Goal: Communication & Community: Answer question/provide support

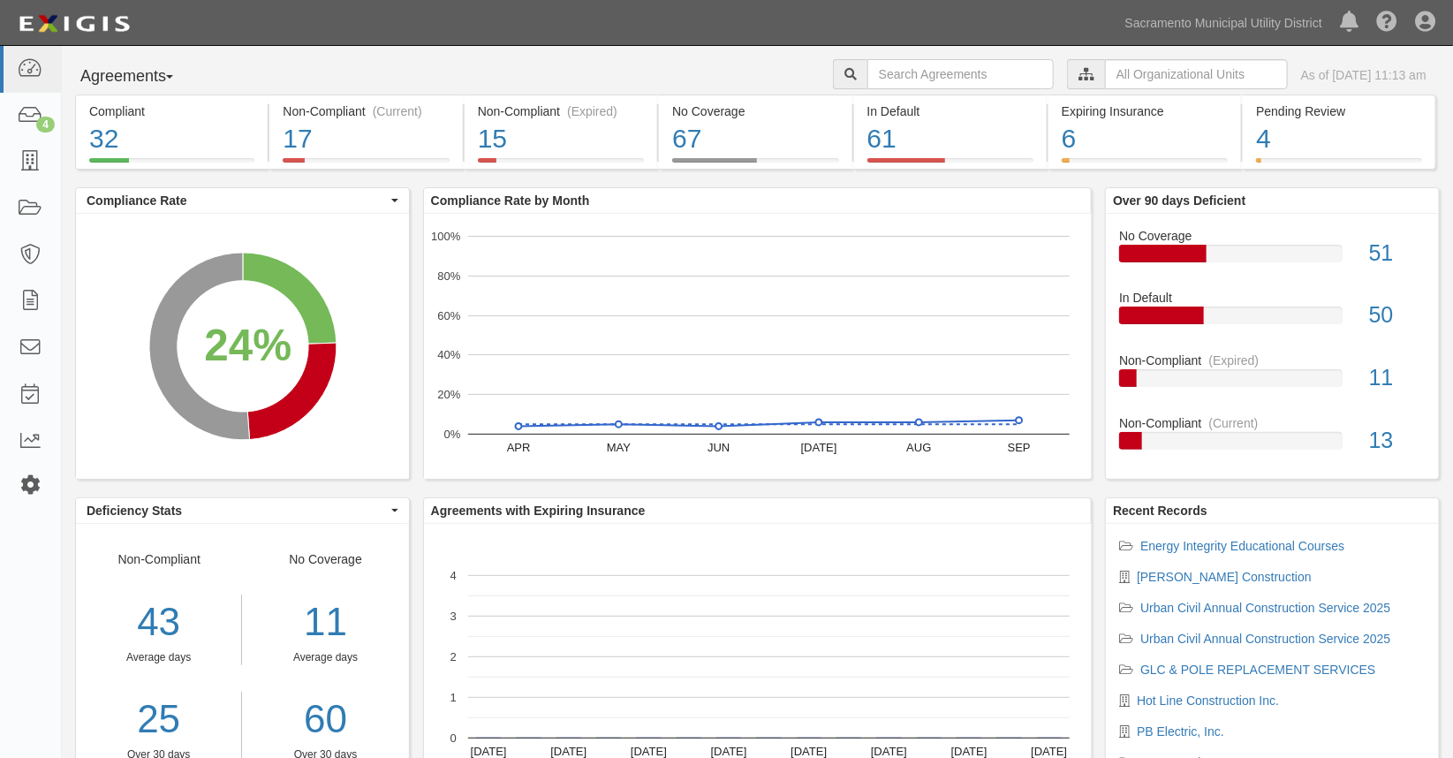
click at [21, 484] on icon at bounding box center [30, 485] width 25 height 15
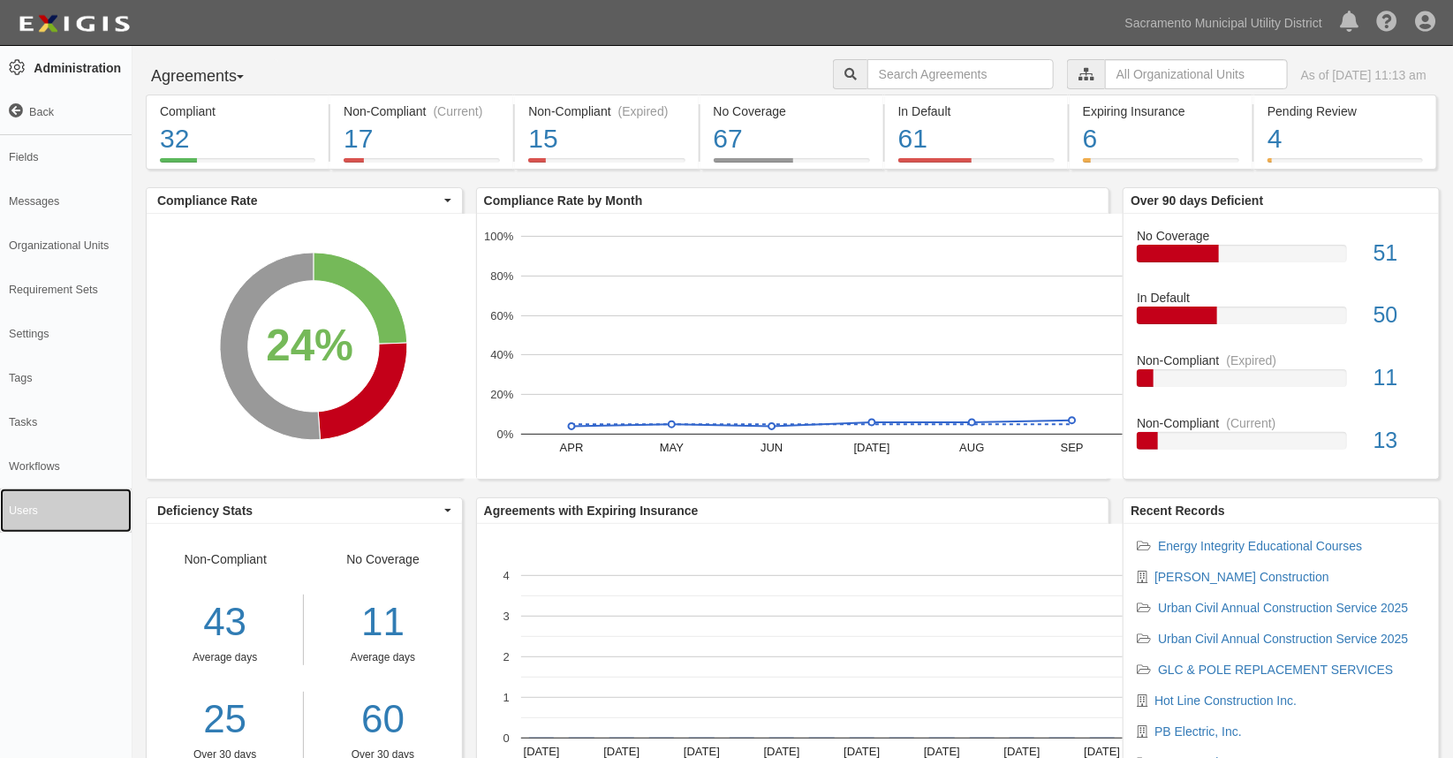
click at [29, 505] on link "Users" at bounding box center [66, 511] width 132 height 44
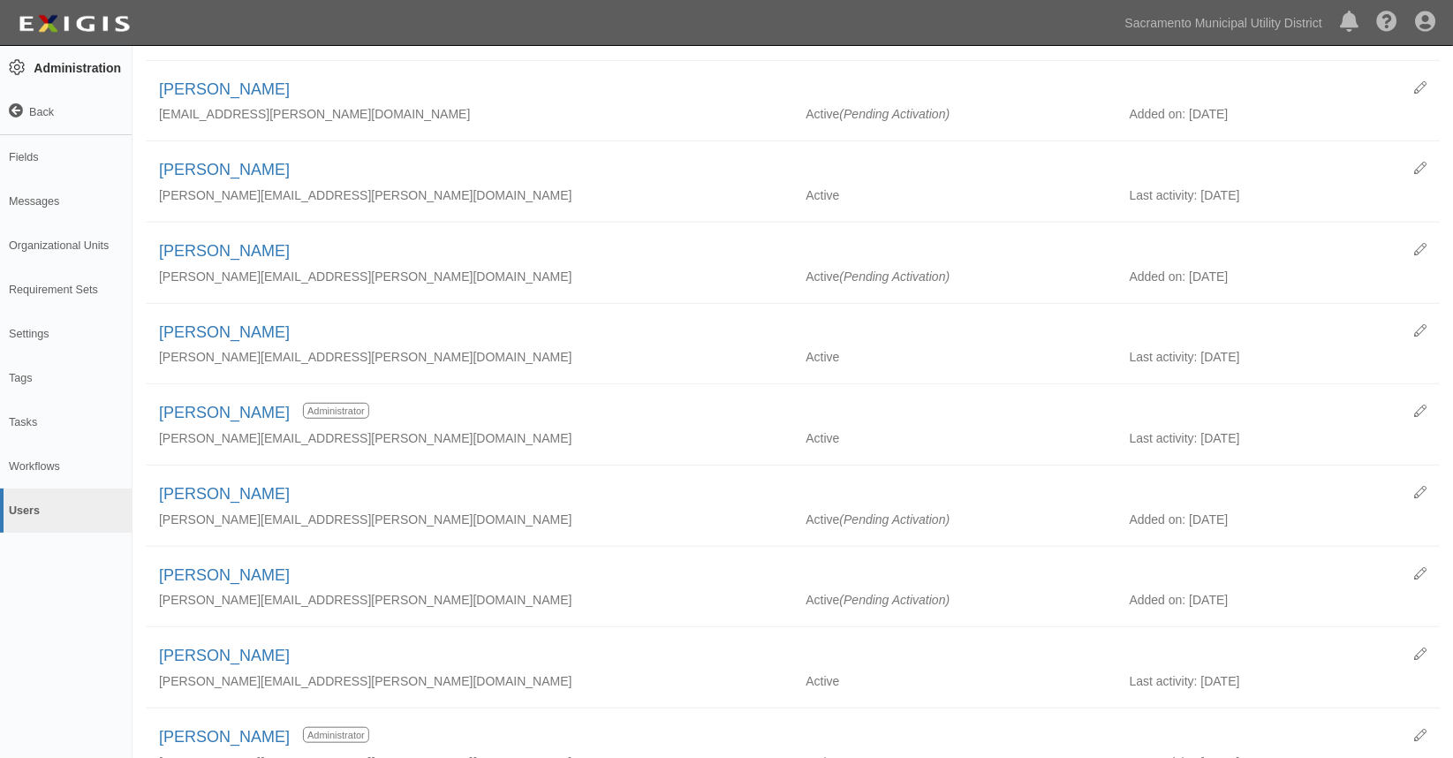
scroll to position [481, 0]
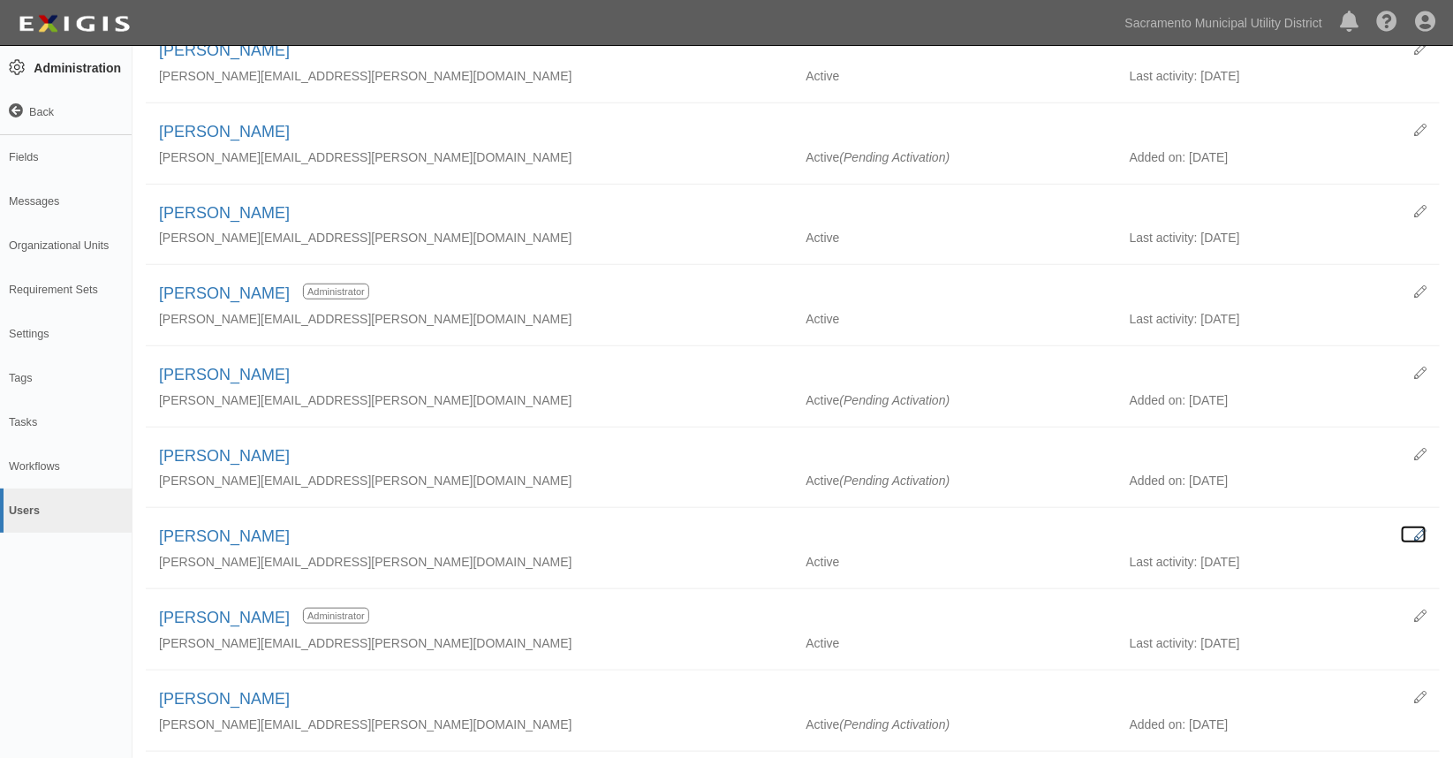
click at [1422, 531] on icon at bounding box center [1420, 535] width 12 height 12
click at [208, 541] on link "[PERSON_NAME]" at bounding box center [224, 536] width 131 height 18
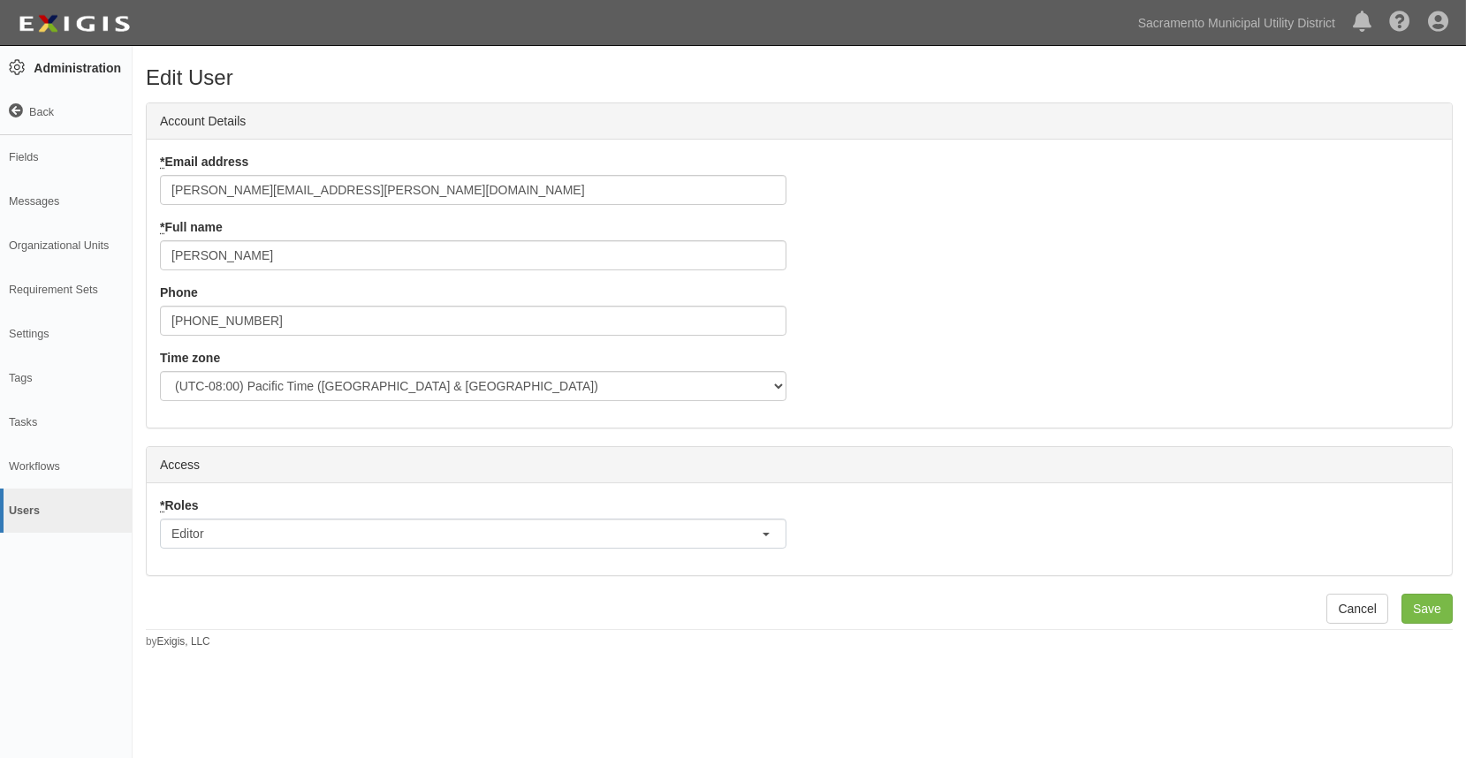
scroll to position [11, 4]
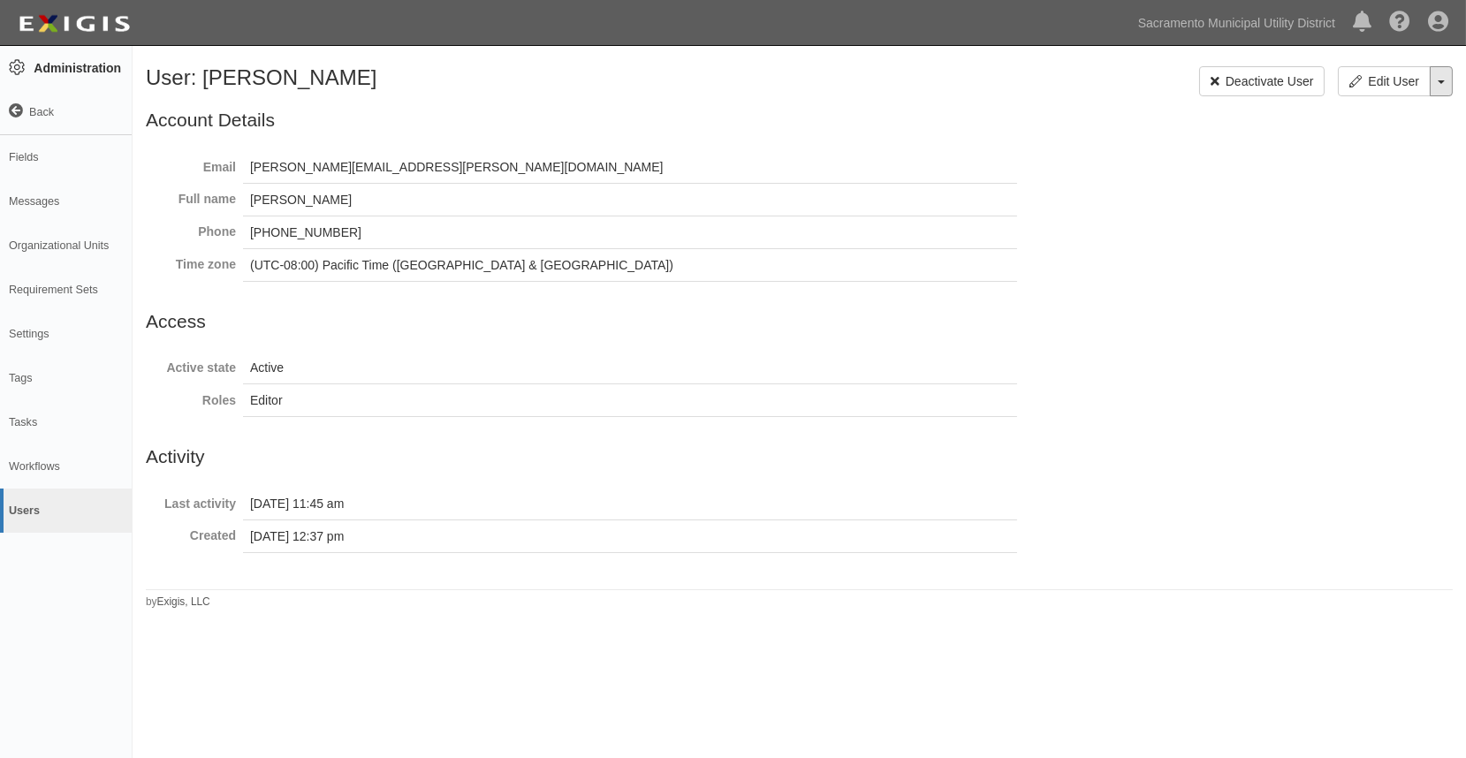
click at [1441, 85] on button "Toggle User Dropdown" at bounding box center [1440, 81] width 23 height 30
click at [1312, 118] on link "Send Reset Password Email" at bounding box center [1360, 114] width 181 height 23
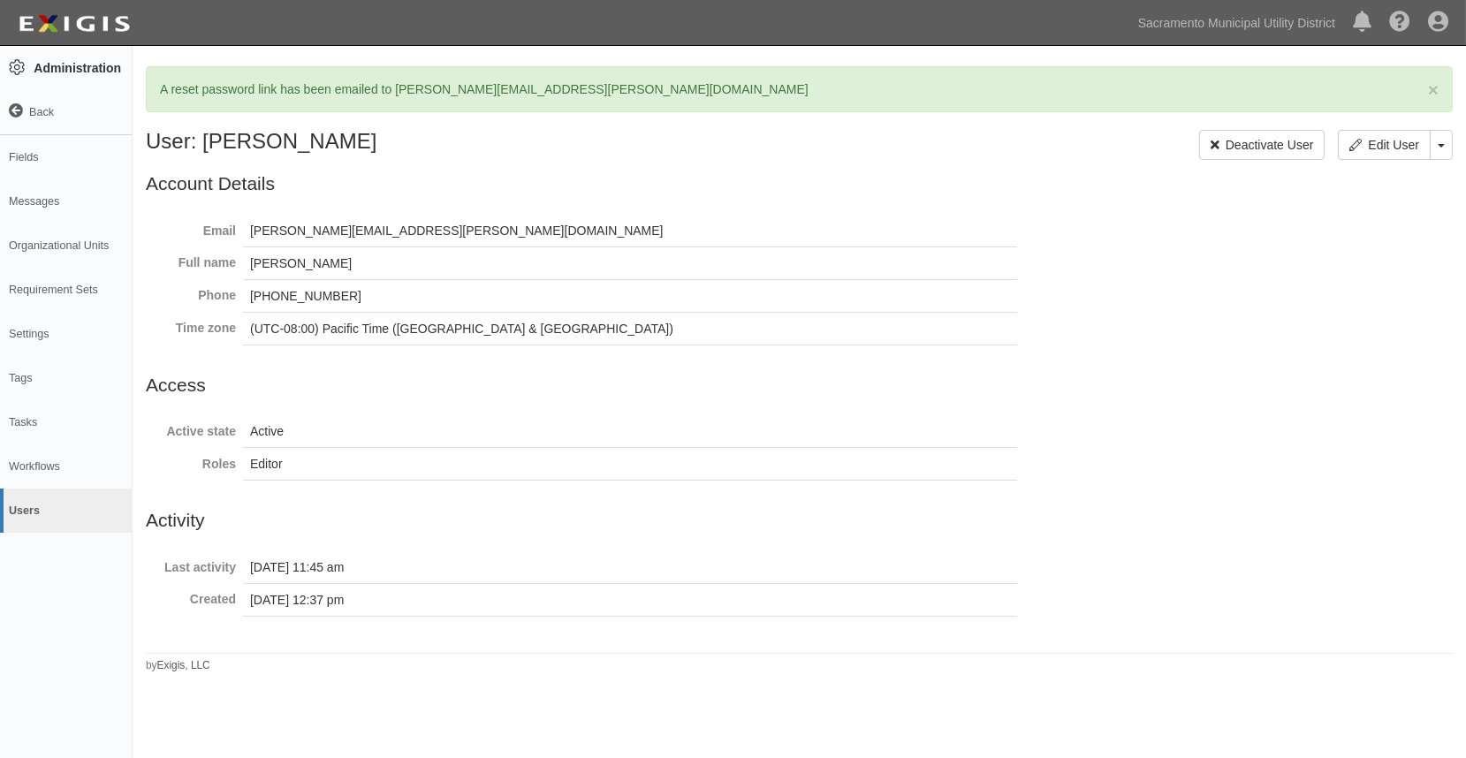
click at [153, 699] on div "× A reset password link has been emailed to gregory.hovious@smud.org User: Greg…" at bounding box center [733, 394] width 1466 height 682
click at [21, 110] on icon at bounding box center [16, 111] width 14 height 14
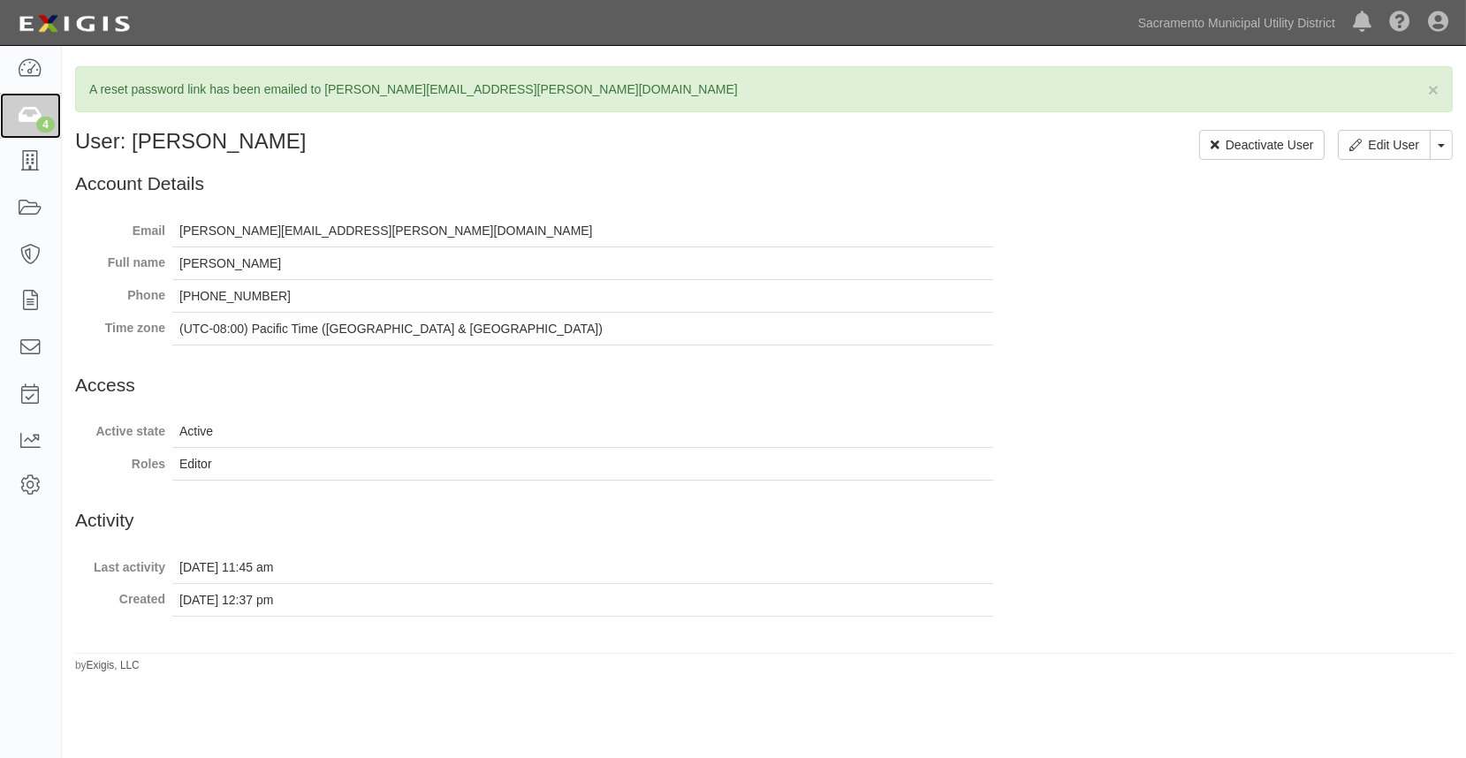
click at [35, 113] on icon at bounding box center [30, 116] width 25 height 20
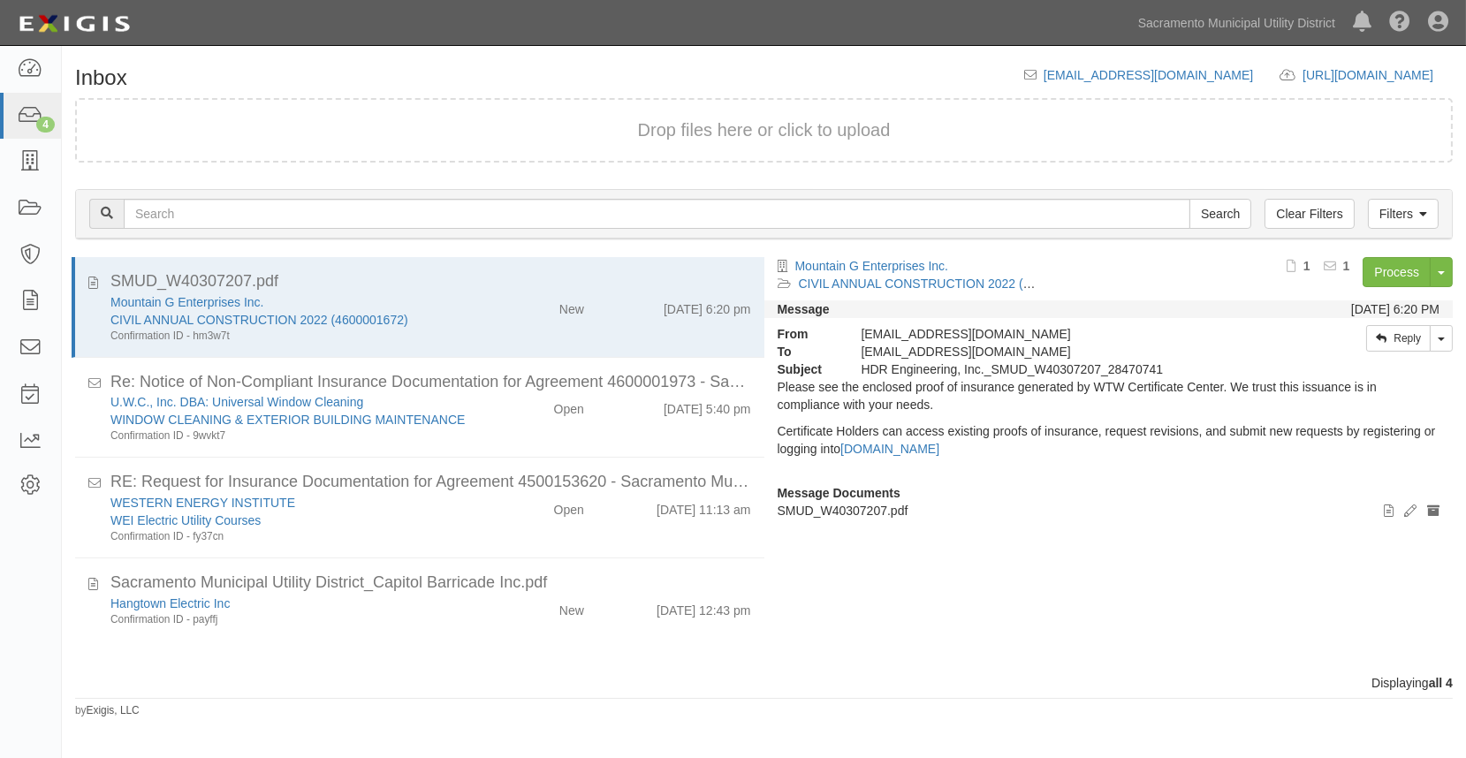
click at [394, 439] on div "Confirmation ID - 9wvkt7" at bounding box center [291, 435] width 362 height 15
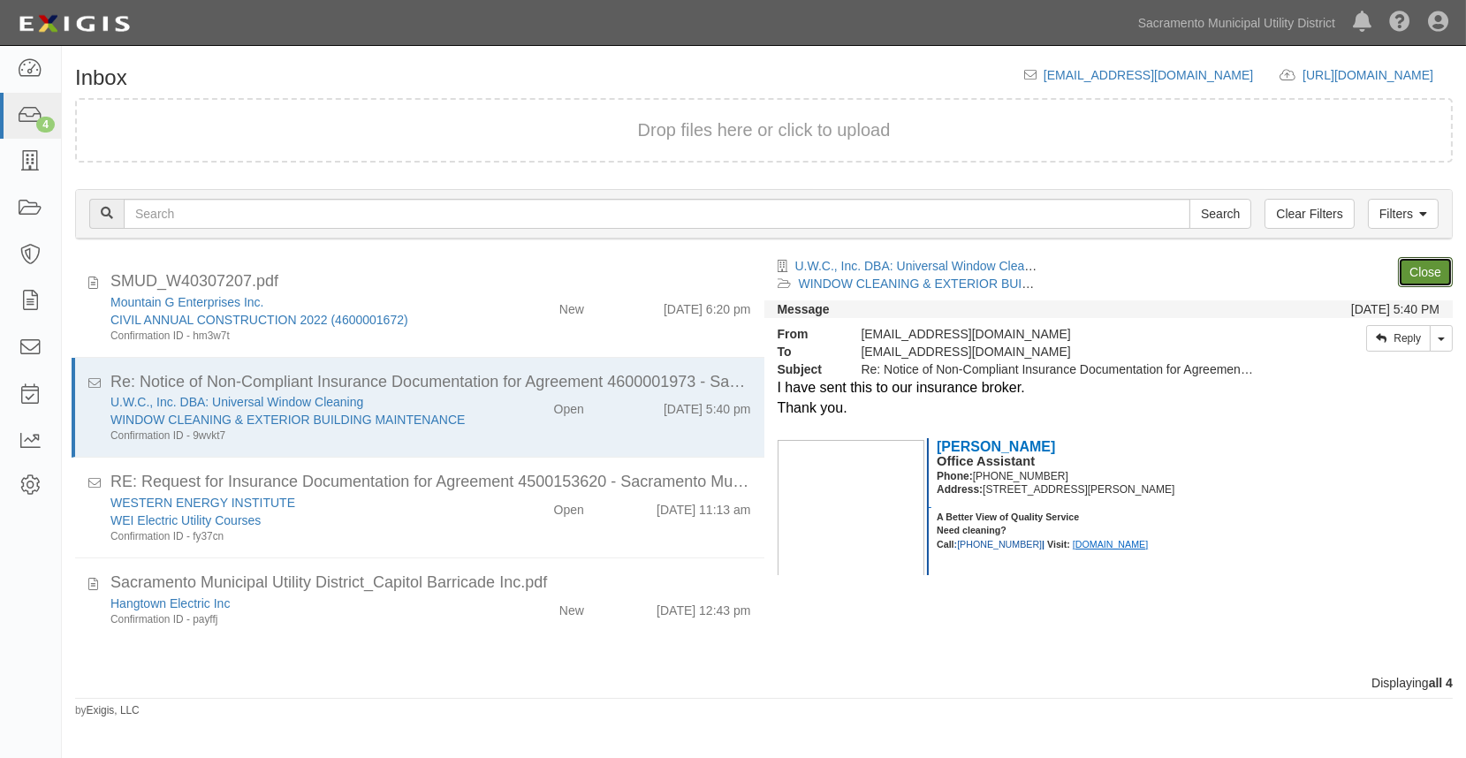
click at [1431, 270] on link "Close" at bounding box center [1425, 272] width 55 height 30
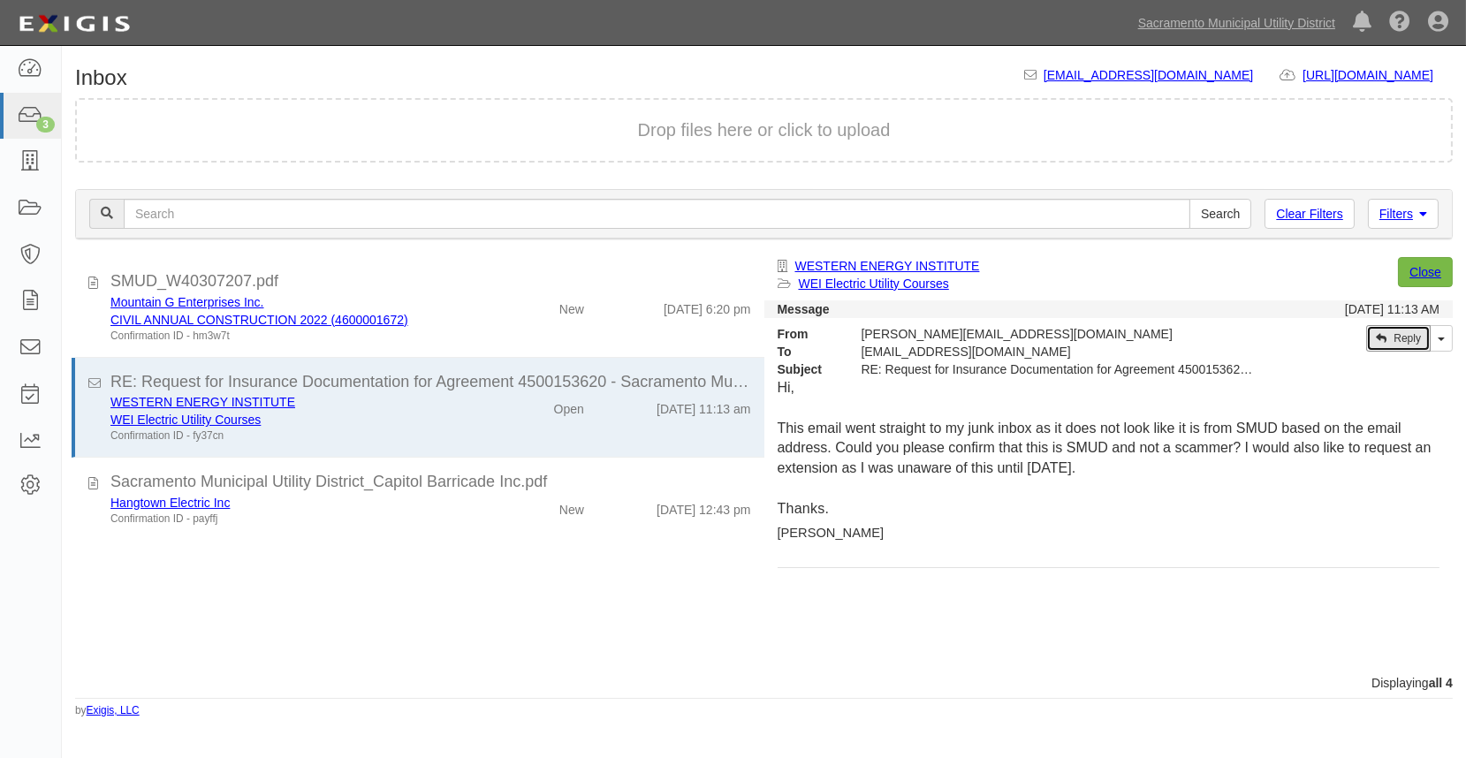
click at [1392, 334] on link "Reply" at bounding box center [1398, 338] width 64 height 27
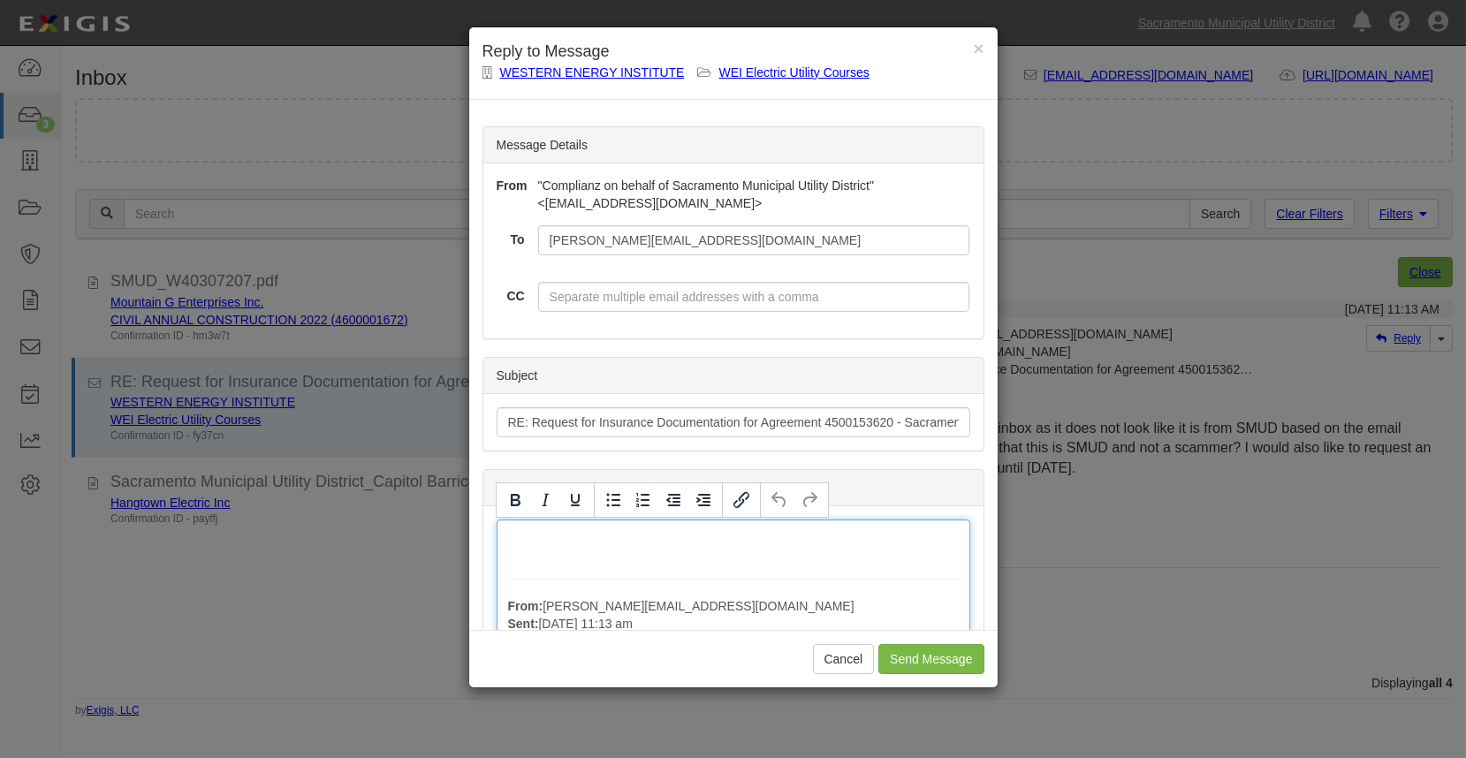
drag, startPoint x: 499, startPoint y: 540, endPoint x: 502, endPoint y: 530, distance: 10.1
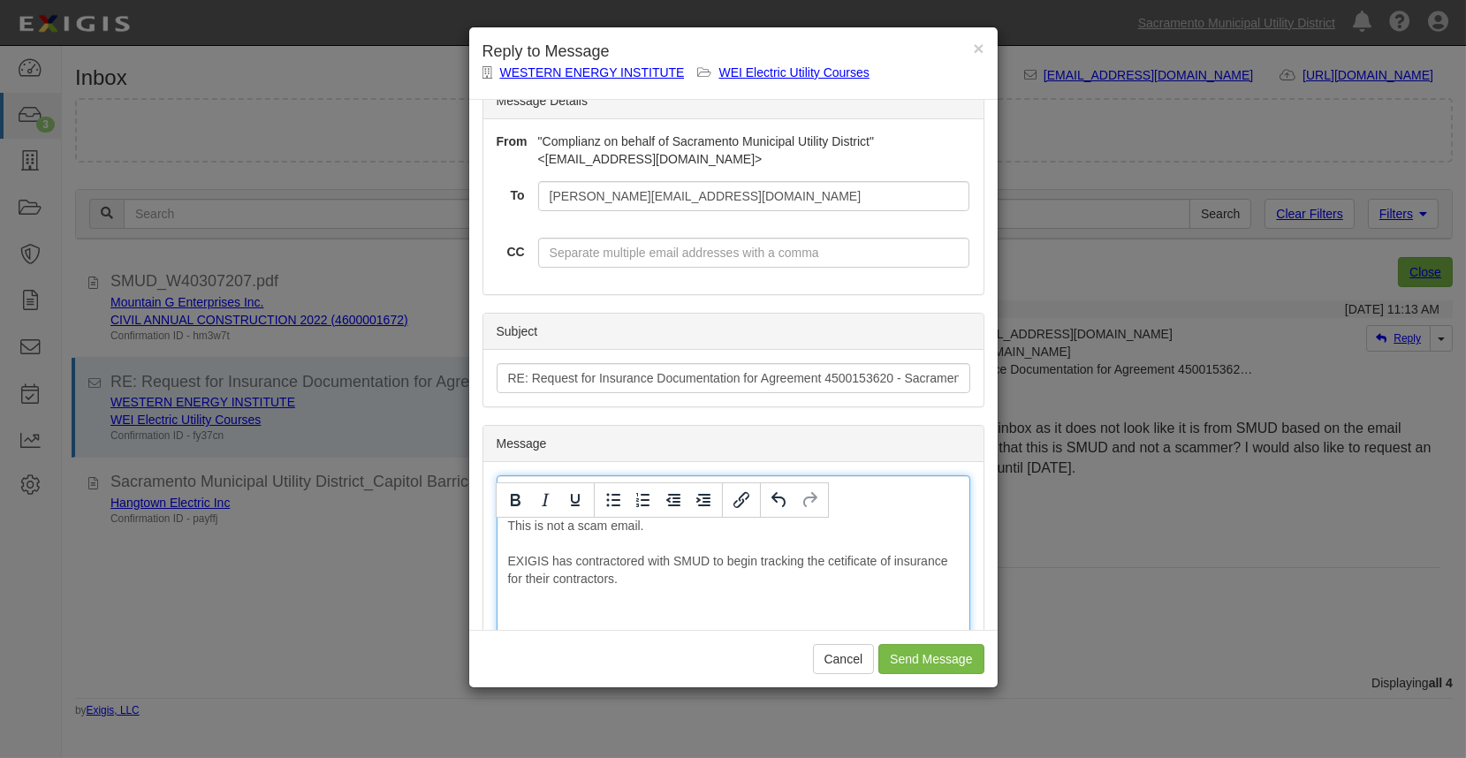
scroll to position [80, 0]
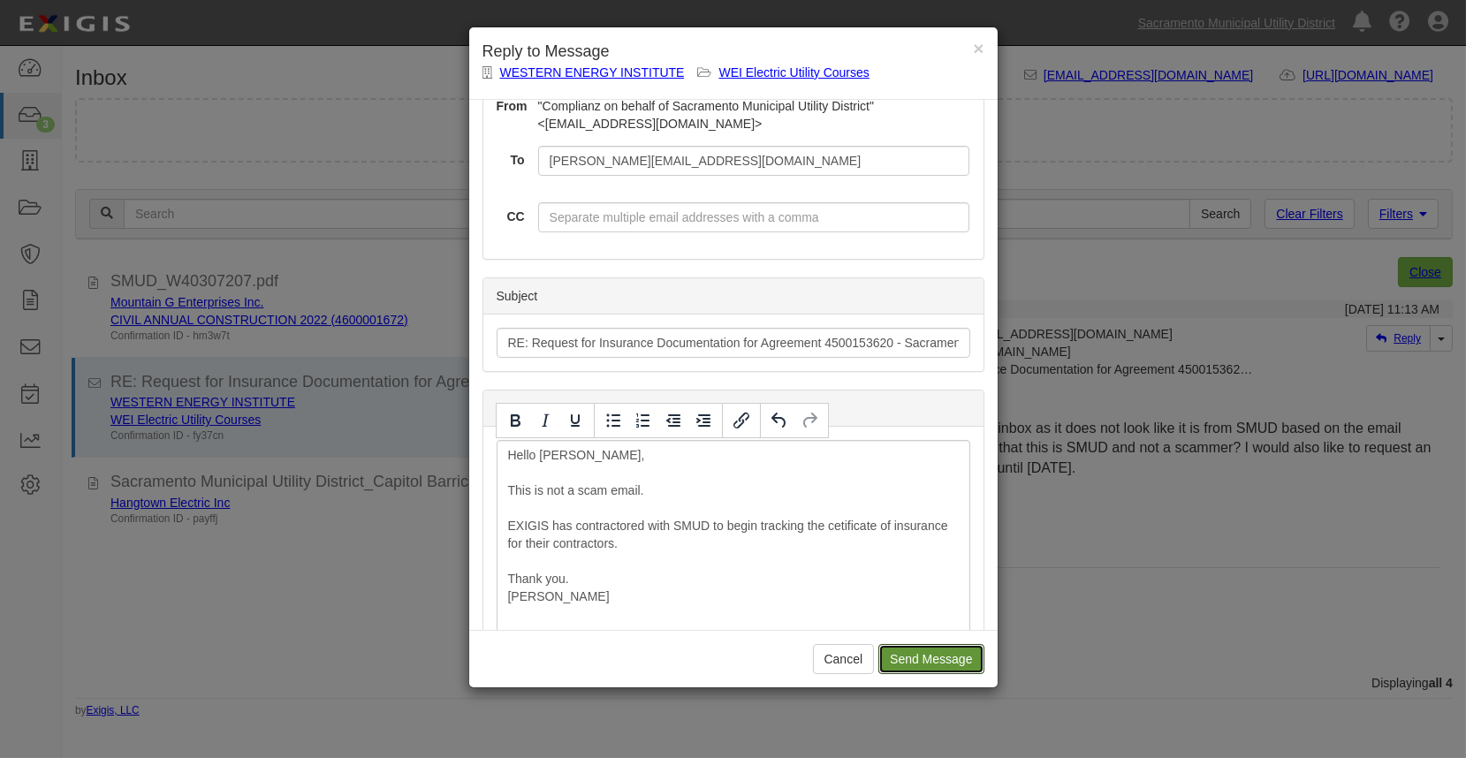
click at [903, 651] on input "Send Message" at bounding box center [930, 659] width 105 height 30
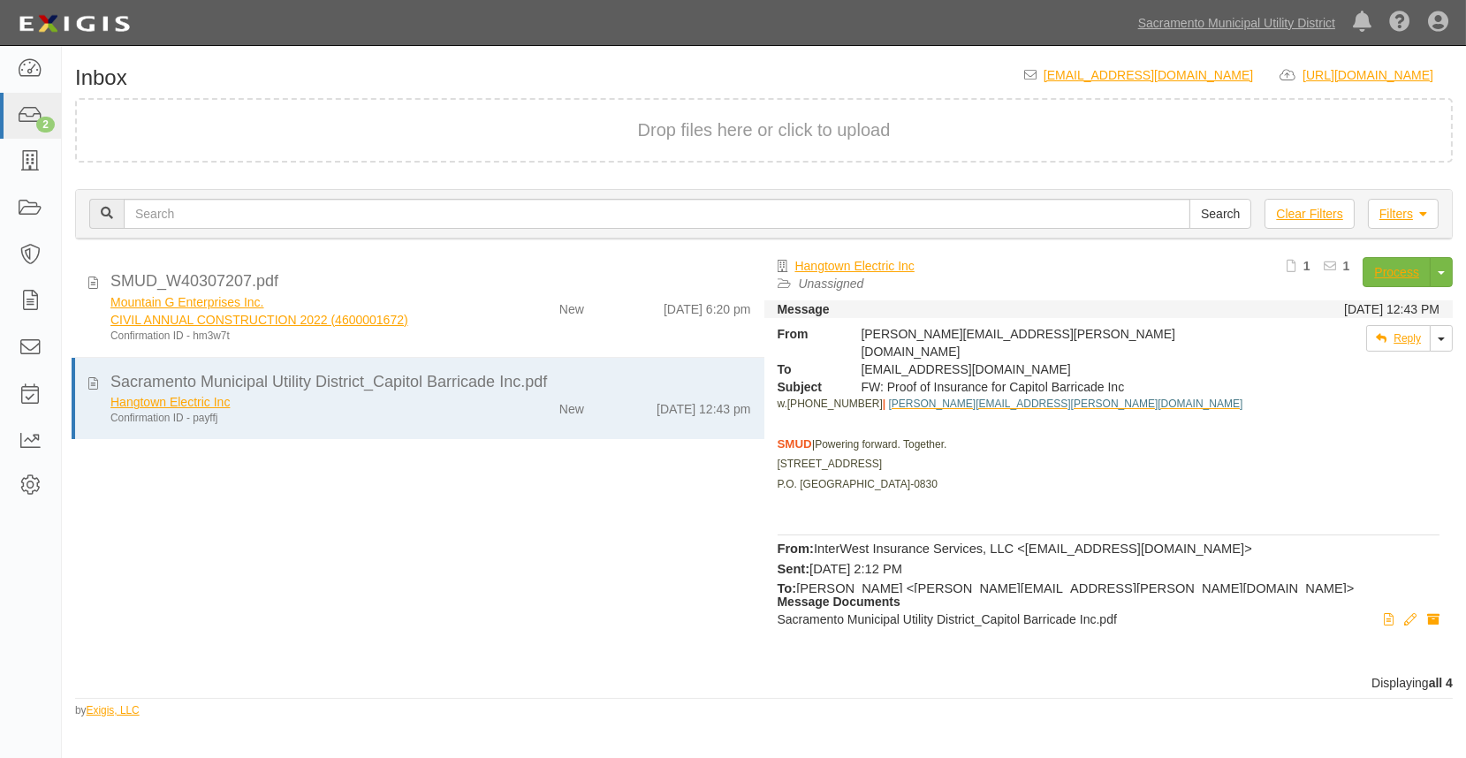
scroll to position [0, 0]
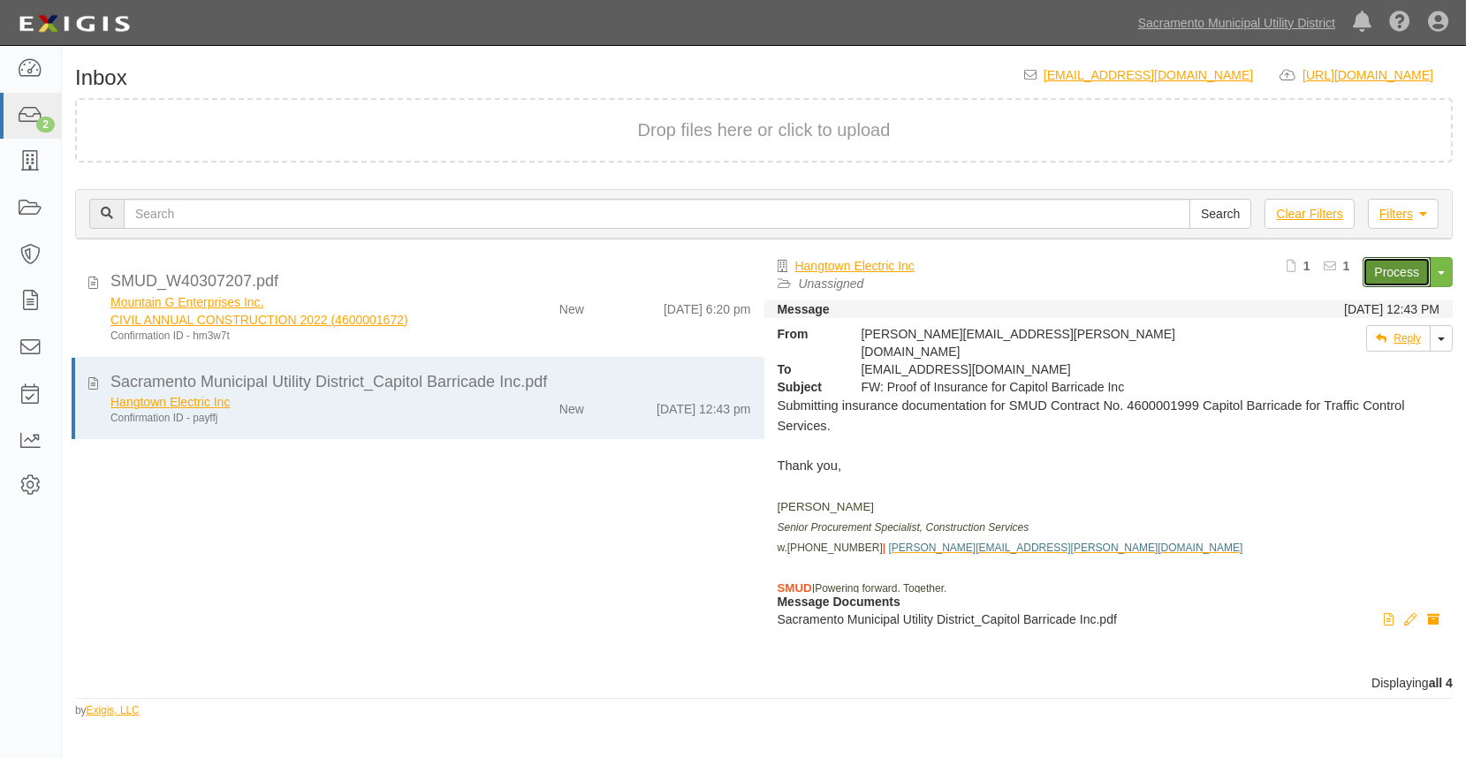
click at [1382, 274] on link "Process" at bounding box center [1396, 272] width 68 height 30
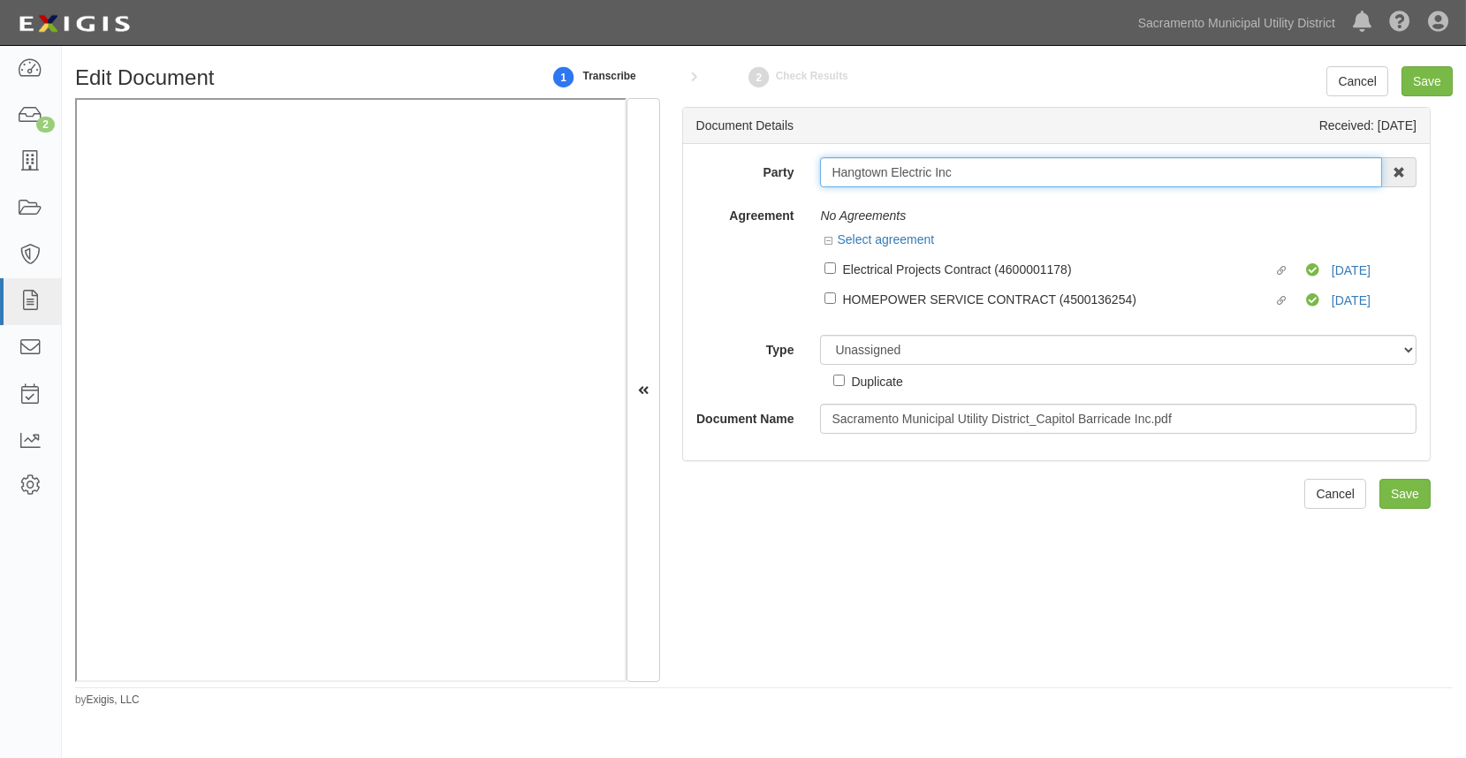
drag, startPoint x: 998, startPoint y: 175, endPoint x: 690, endPoint y: 169, distance: 308.4
click at [695, 171] on div "Party Hangtown Electric Inc 4 LEAF Inc Acoustical Engineers of California AECOM…" at bounding box center [1056, 172] width 747 height 30
type input "c"
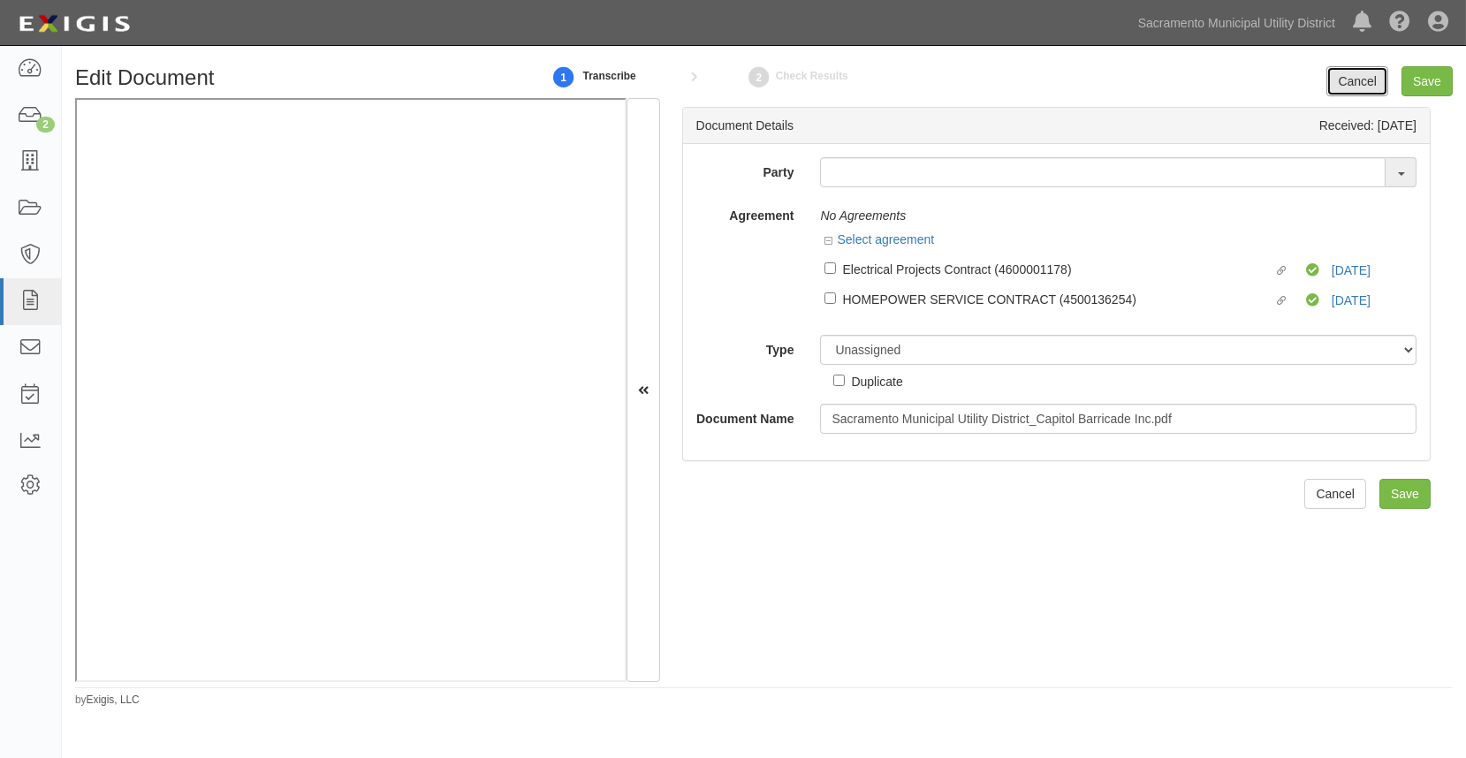
click at [1333, 72] on link "Cancel" at bounding box center [1357, 81] width 62 height 30
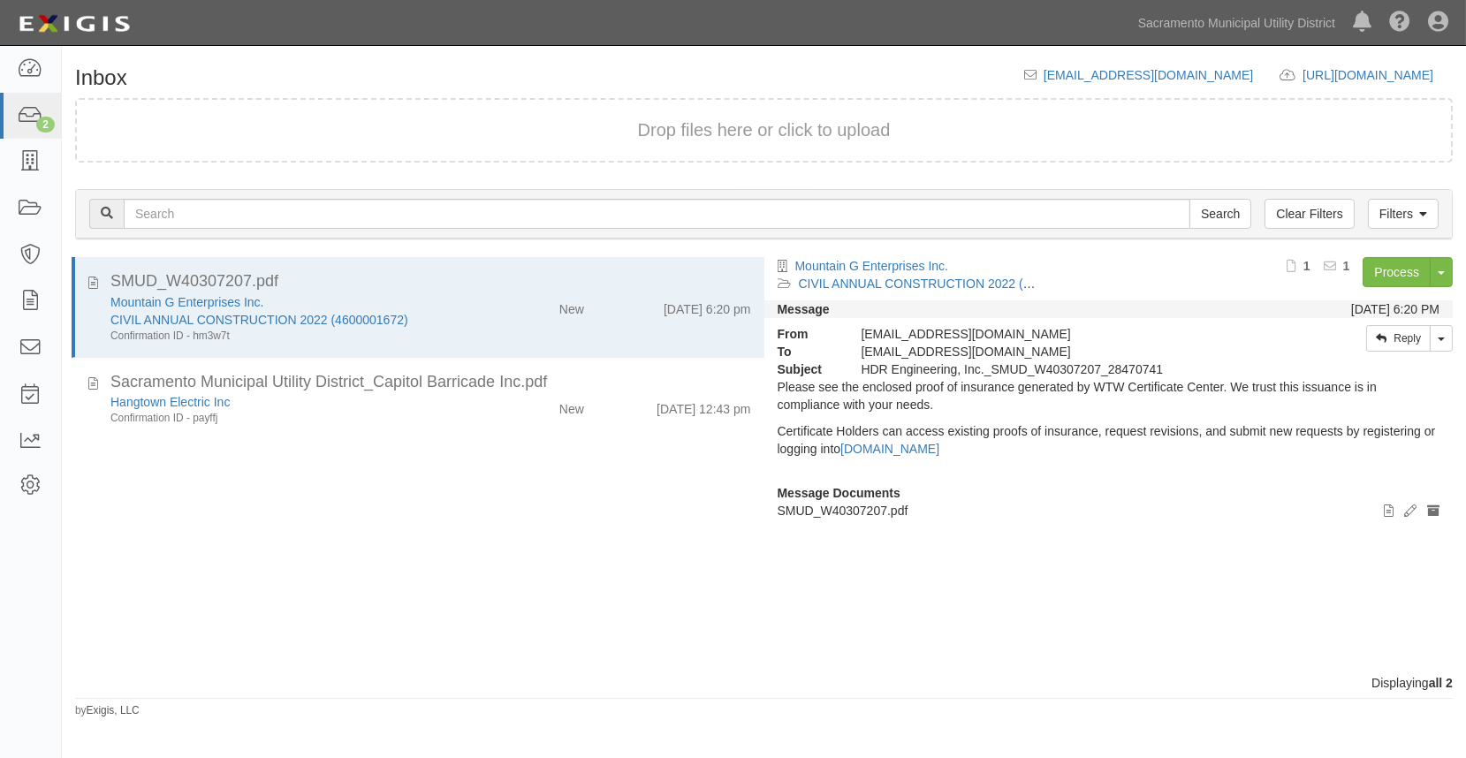
click at [345, 411] on div "Confirmation ID - payffj" at bounding box center [291, 418] width 362 height 15
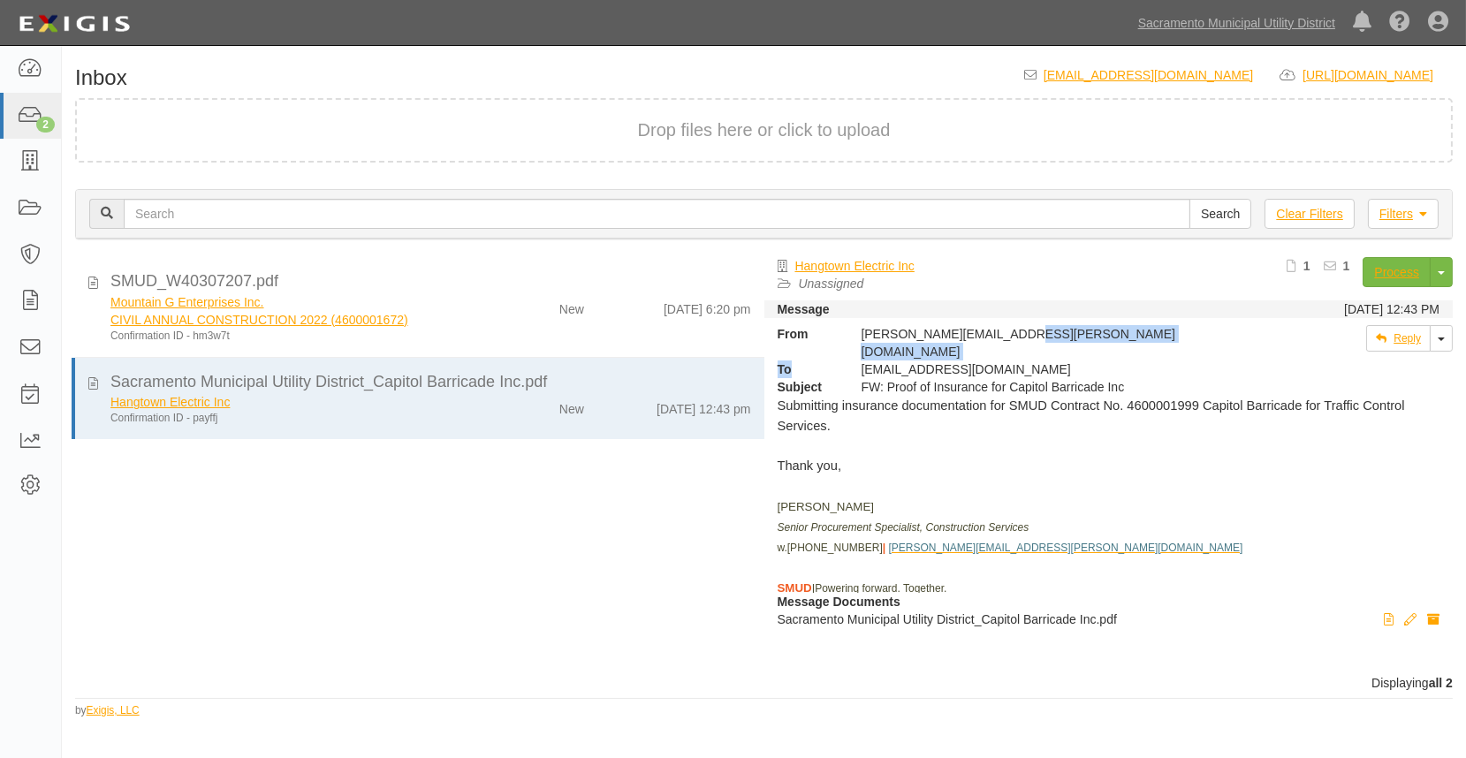
drag, startPoint x: 1025, startPoint y: 332, endPoint x: 842, endPoint y: 342, distance: 183.1
click at [842, 342] on div "From [PERSON_NAME][EMAIL_ADDRESS][PERSON_NAME][DOMAIN_NAME] To [EMAIL_ADDRESS][…" at bounding box center [1022, 360] width 517 height 71
click at [1401, 334] on link "Reply" at bounding box center [1398, 338] width 64 height 27
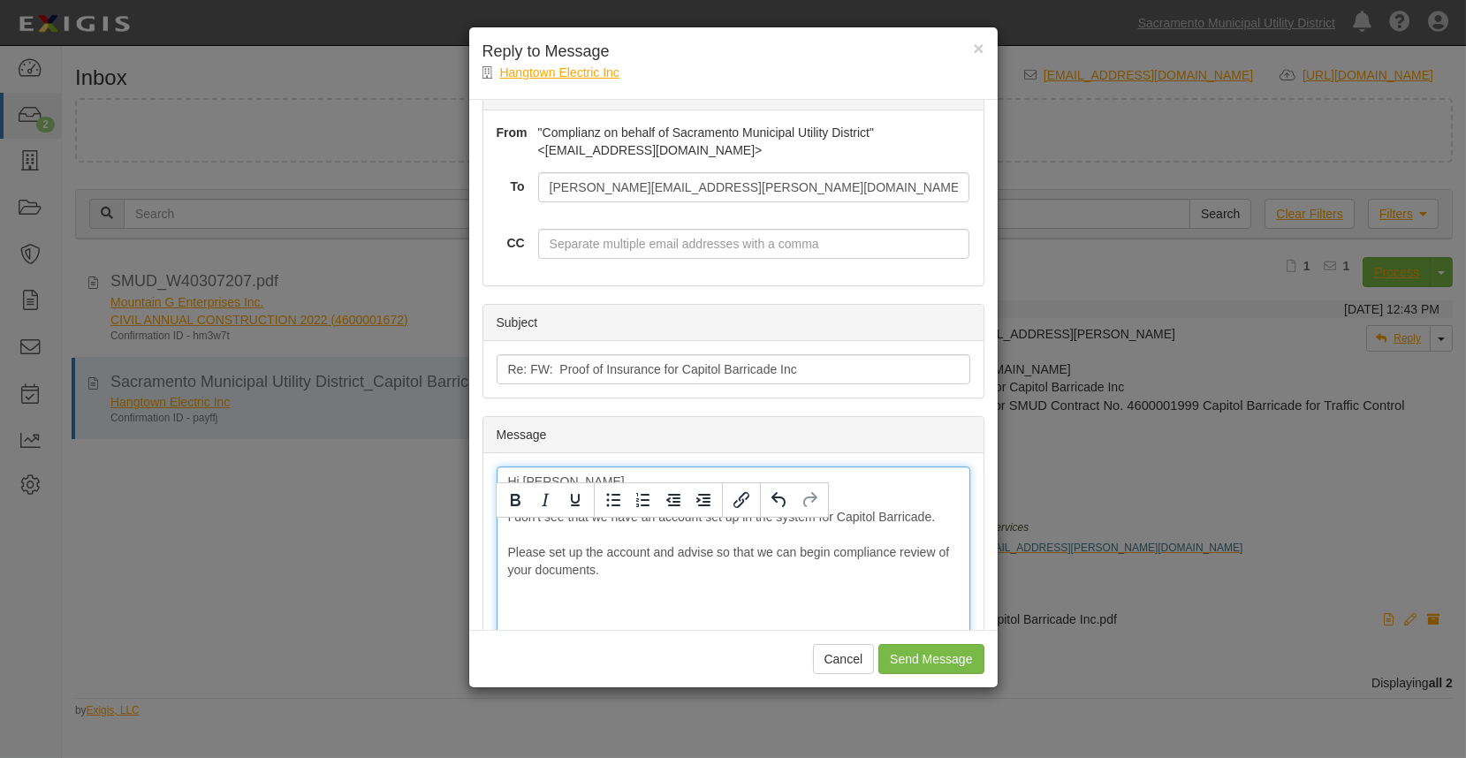
scroll to position [80, 0]
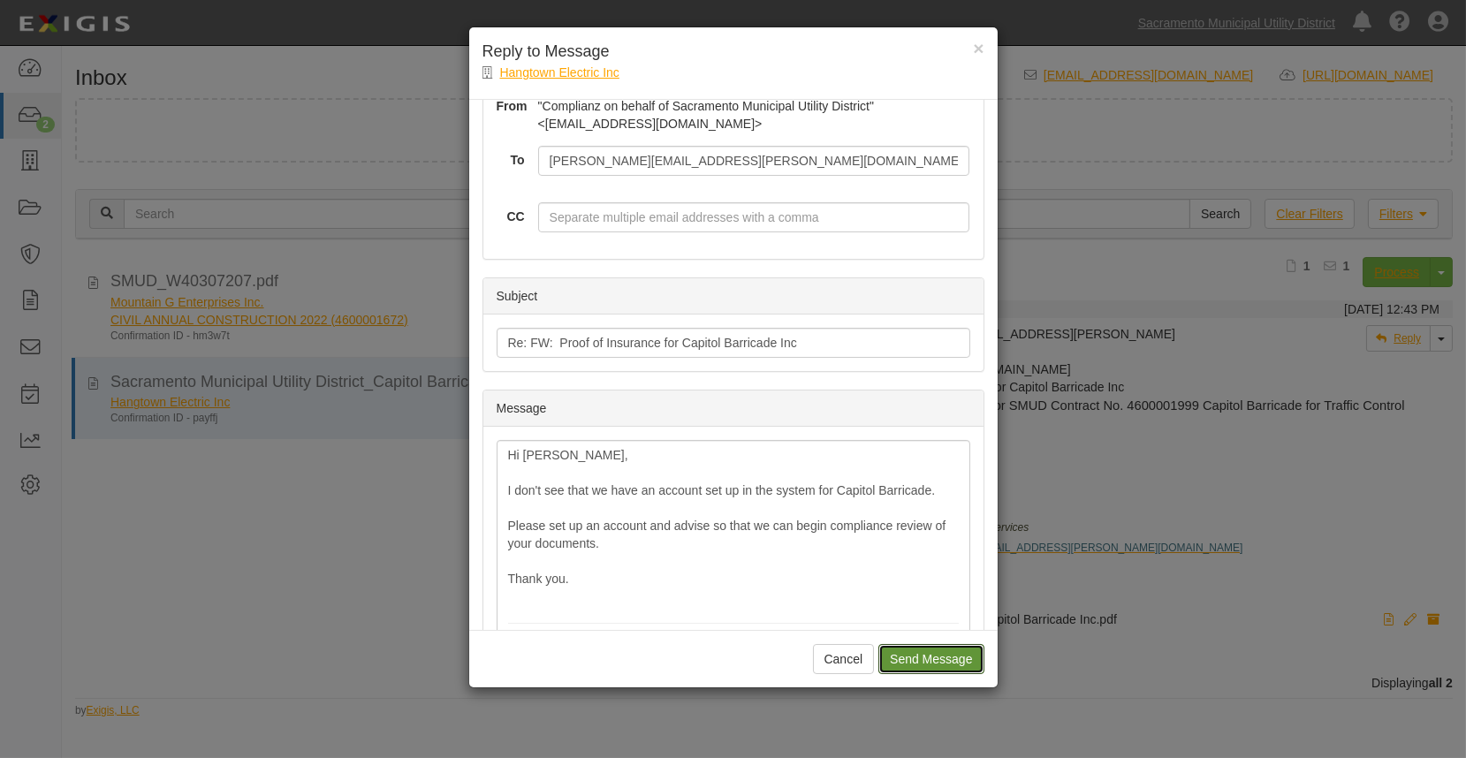
click at [921, 655] on input "Send Message" at bounding box center [930, 659] width 105 height 30
